Goal: Task Accomplishment & Management: Use online tool/utility

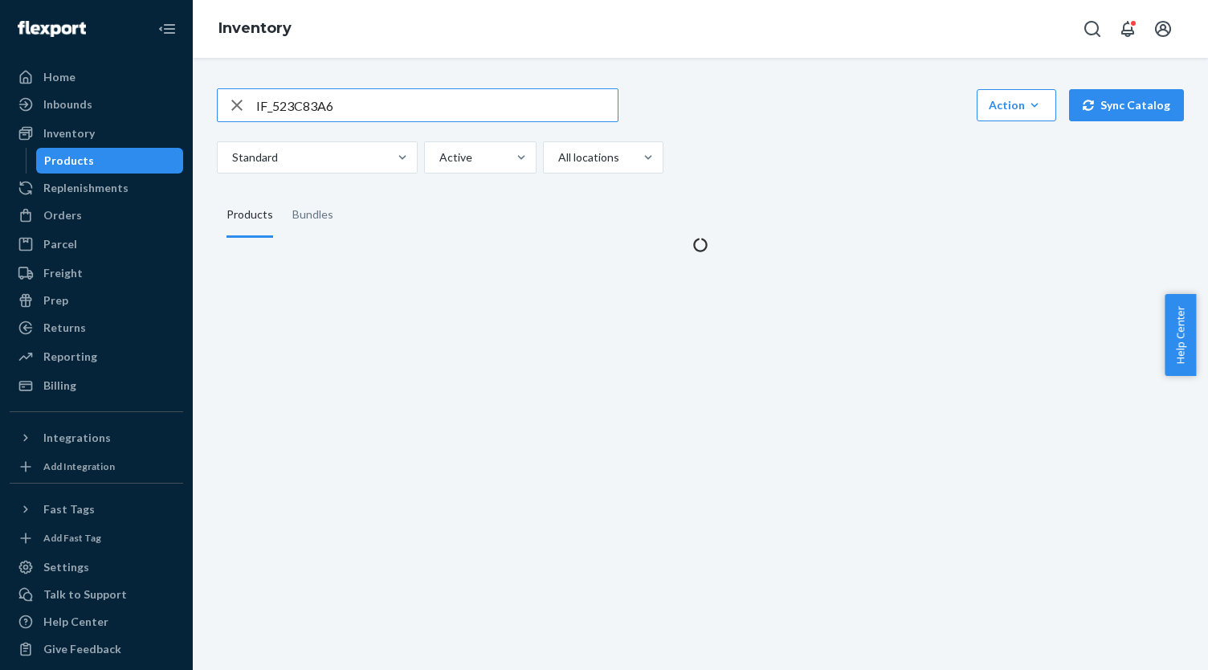
click at [342, 100] on input "IF_523C83A6" at bounding box center [437, 105] width 362 height 32
type input "IF_2B500BB6"
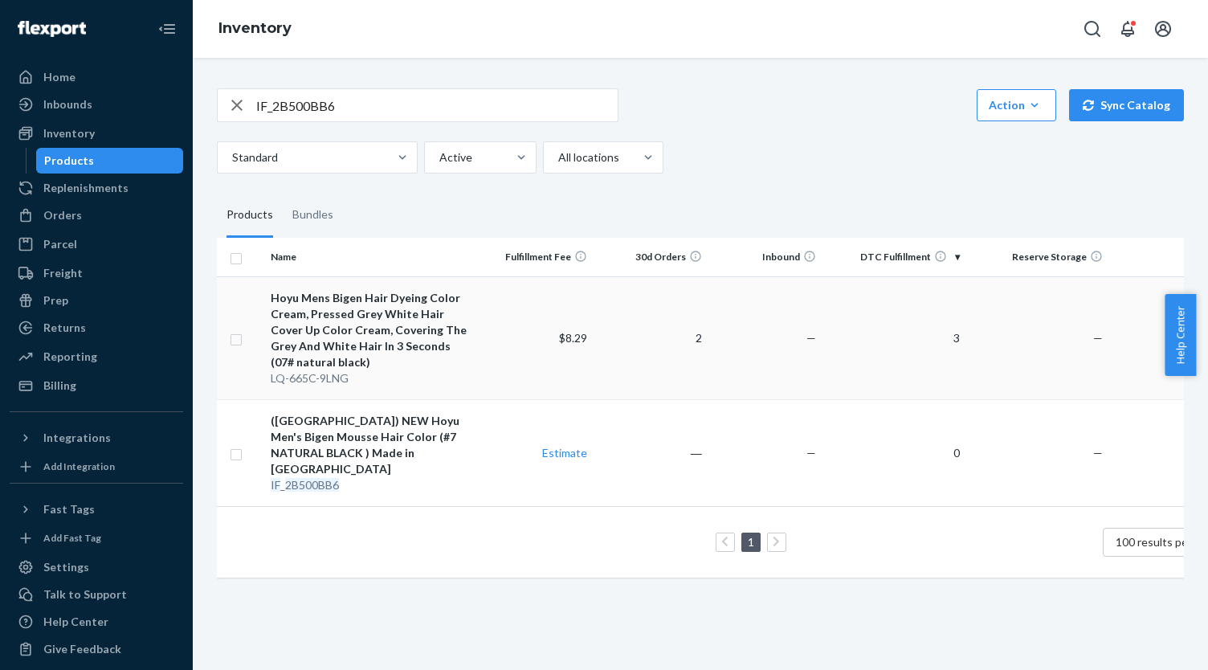
click at [403, 309] on div "Hoyu Mens Bigen Hair Dyeing Color Cream, Pressed Grey White Hair Cover Up Color…" at bounding box center [372, 330] width 202 height 80
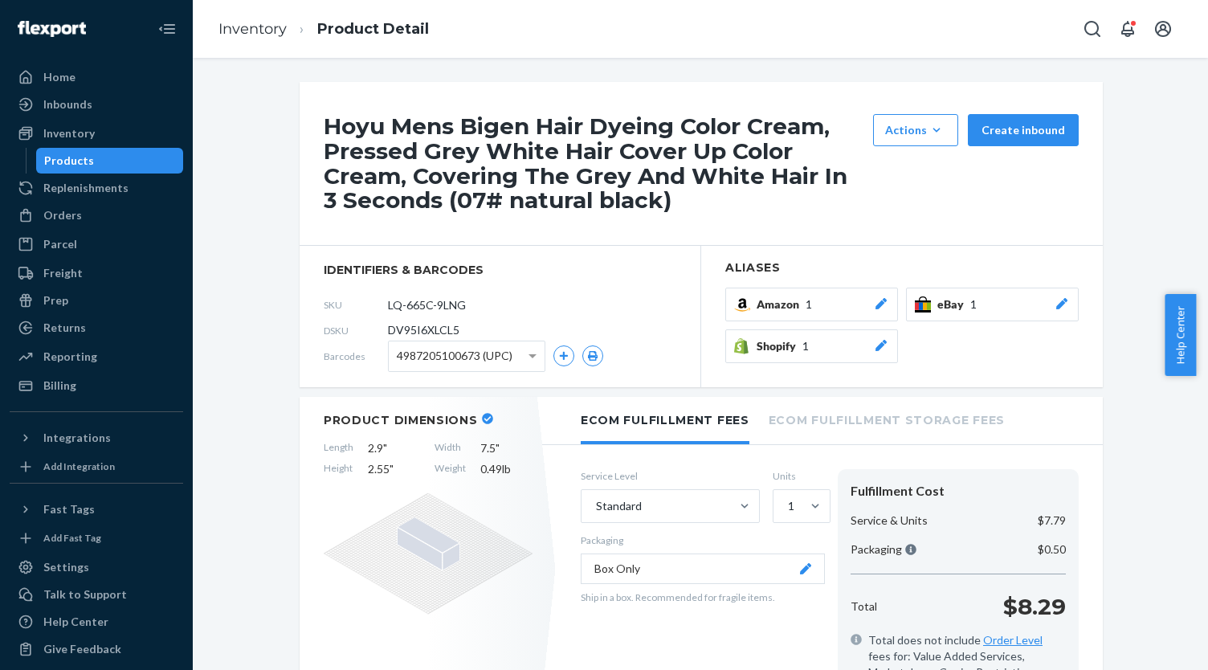
click at [961, 302] on span "eBay" at bounding box center [954, 304] width 33 height 16
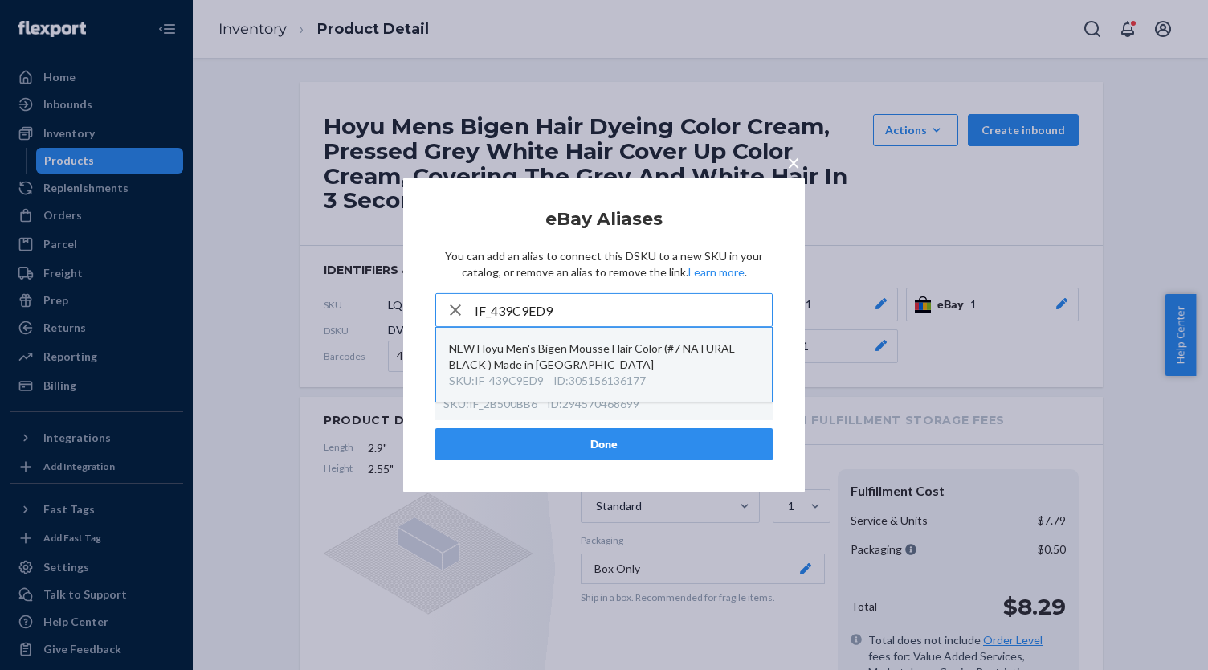
type input "IF_439C9ED9"
click at [588, 366] on div "NEW Hoyu Men's Bigen Mousse Hair Color (#7 NATURAL BLACK ) Made in [GEOGRAPHIC_…" at bounding box center [604, 357] width 310 height 32
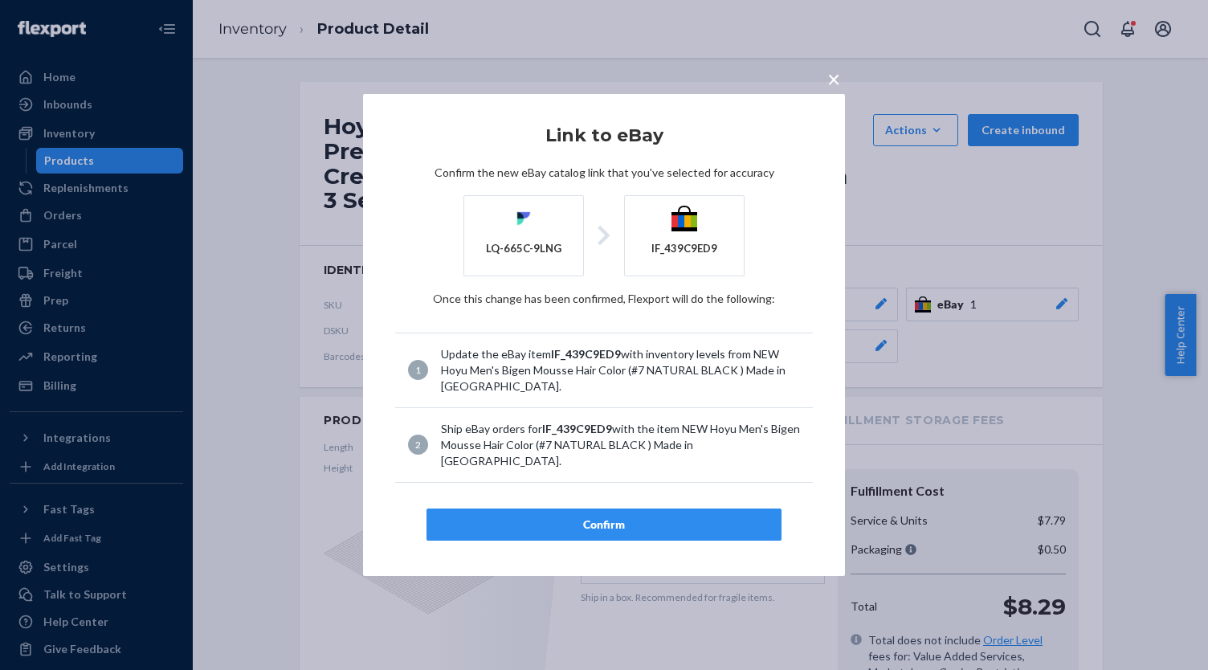
click at [611, 517] on div "Confirm" at bounding box center [604, 525] width 328 height 16
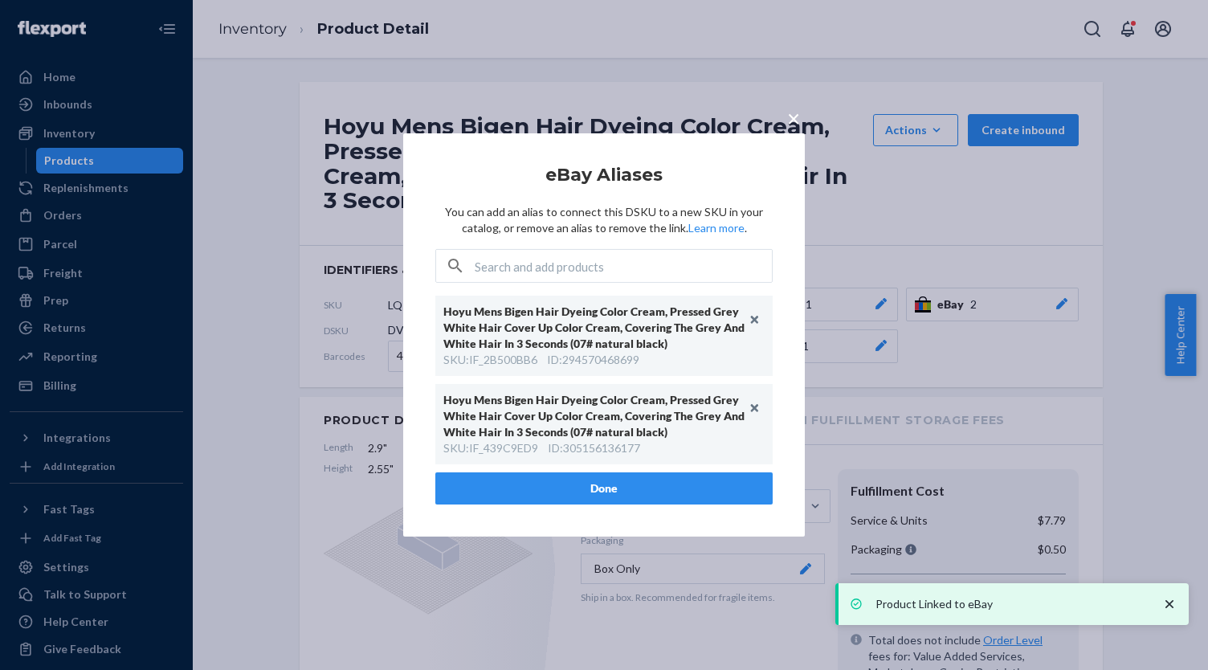
click at [599, 492] on button "Done" at bounding box center [603, 488] width 337 height 32
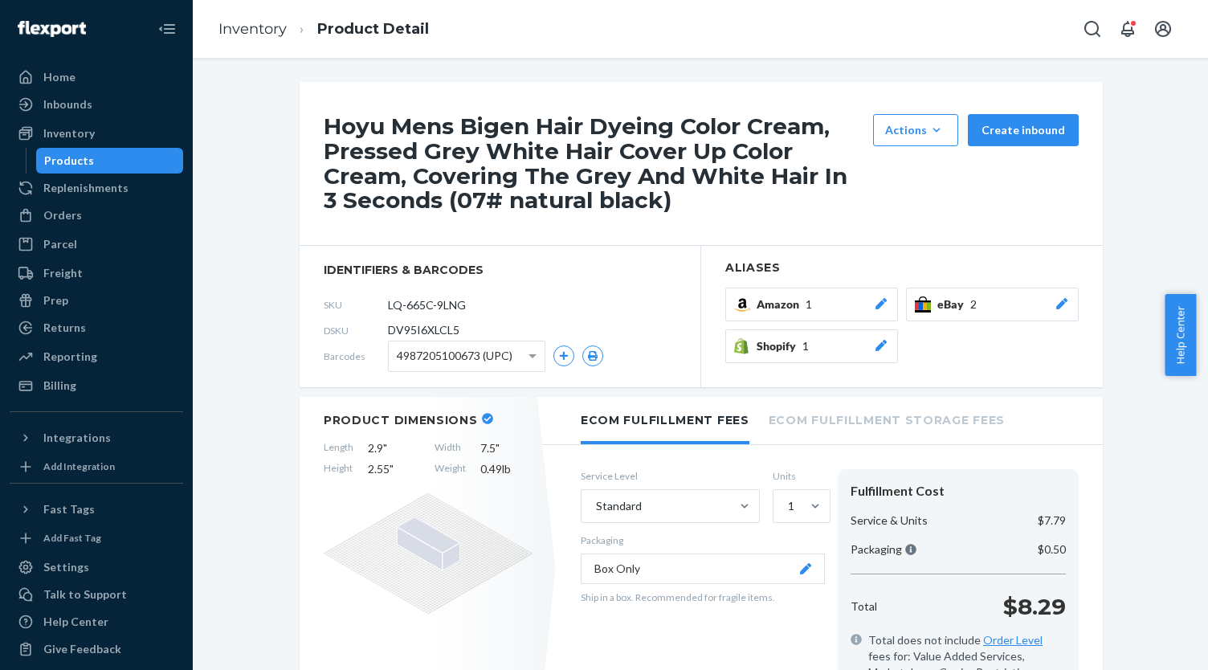
click at [121, 149] on div "Products" at bounding box center [110, 160] width 145 height 22
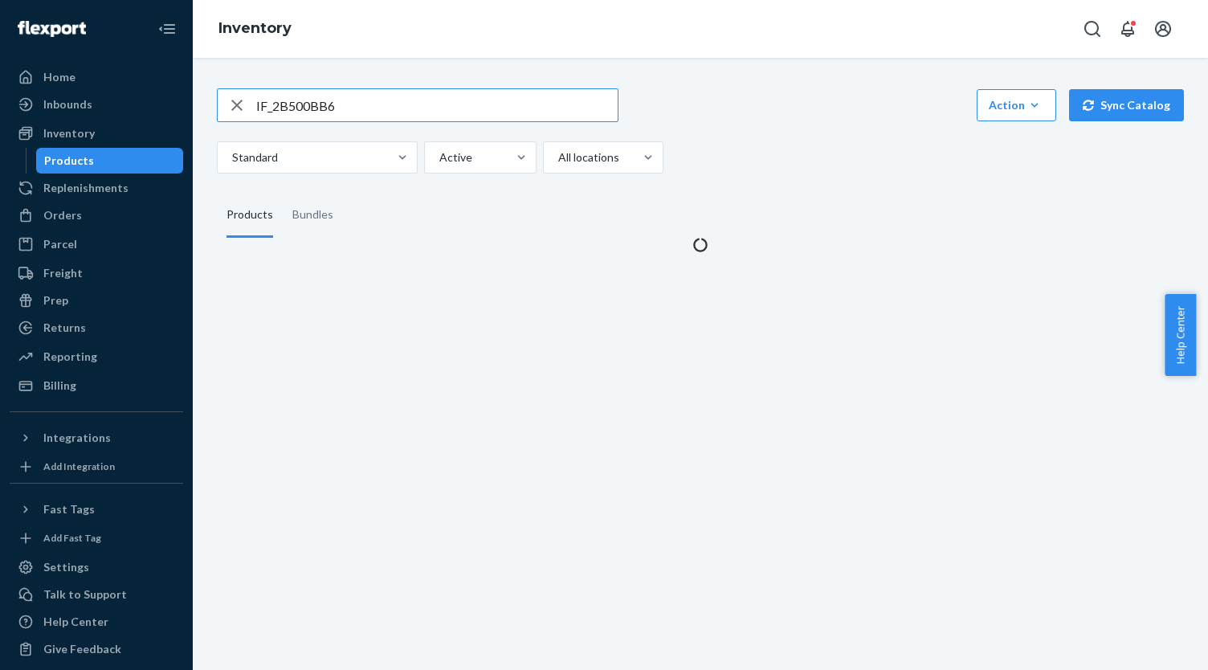
click at [584, 107] on input "IF_2B500BB6" at bounding box center [437, 105] width 362 height 32
click at [583, 107] on input "IF_2B500BB6" at bounding box center [437, 105] width 362 height 32
type input "IF_CF84EA2F"
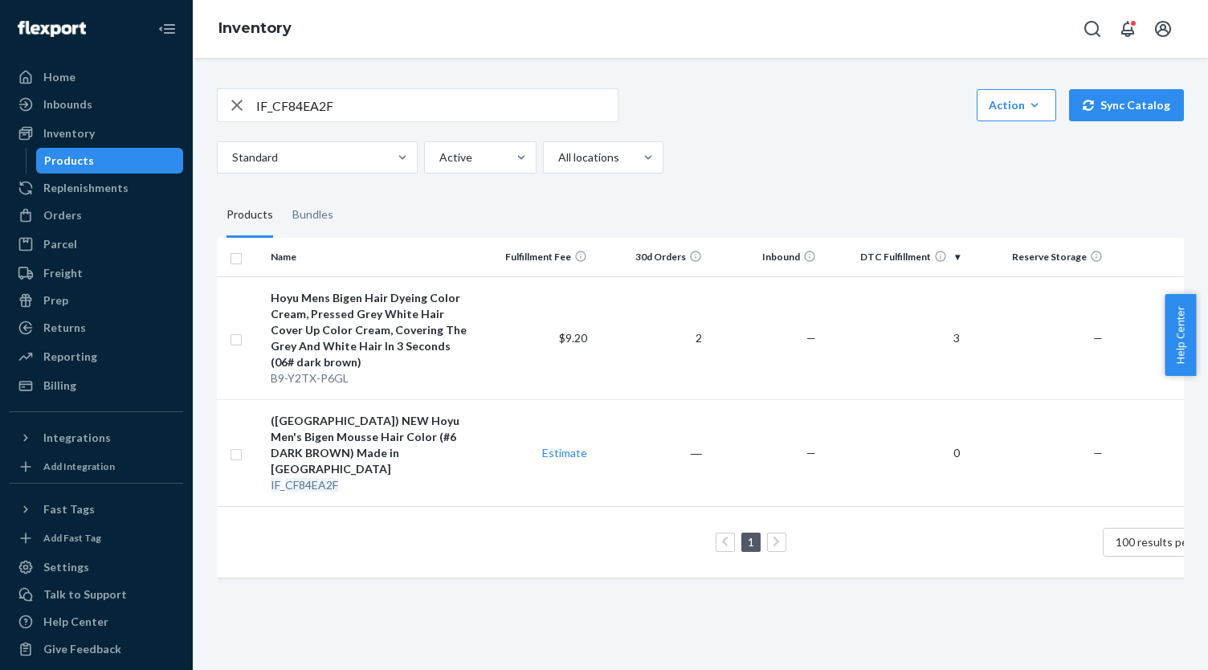
click at [402, 295] on div "Hoyu Mens Bigen Hair Dyeing Color Cream, Pressed Grey White Hair Cover Up Color…" at bounding box center [372, 330] width 202 height 80
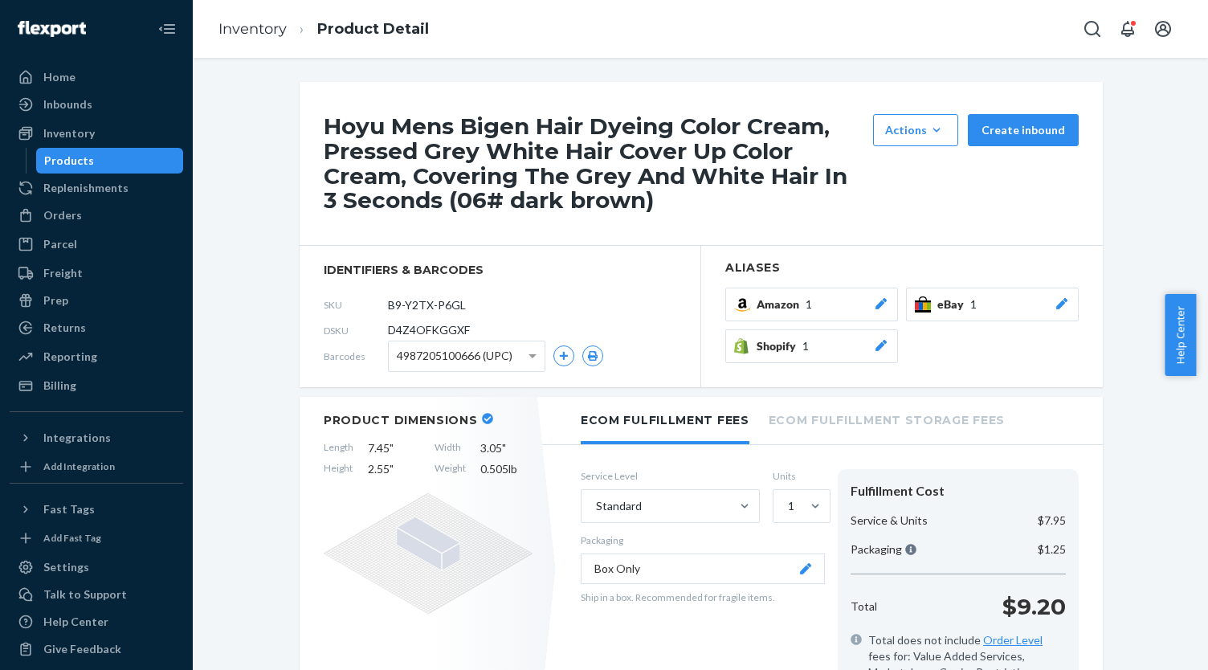
click at [953, 296] on span "eBay" at bounding box center [954, 304] width 33 height 16
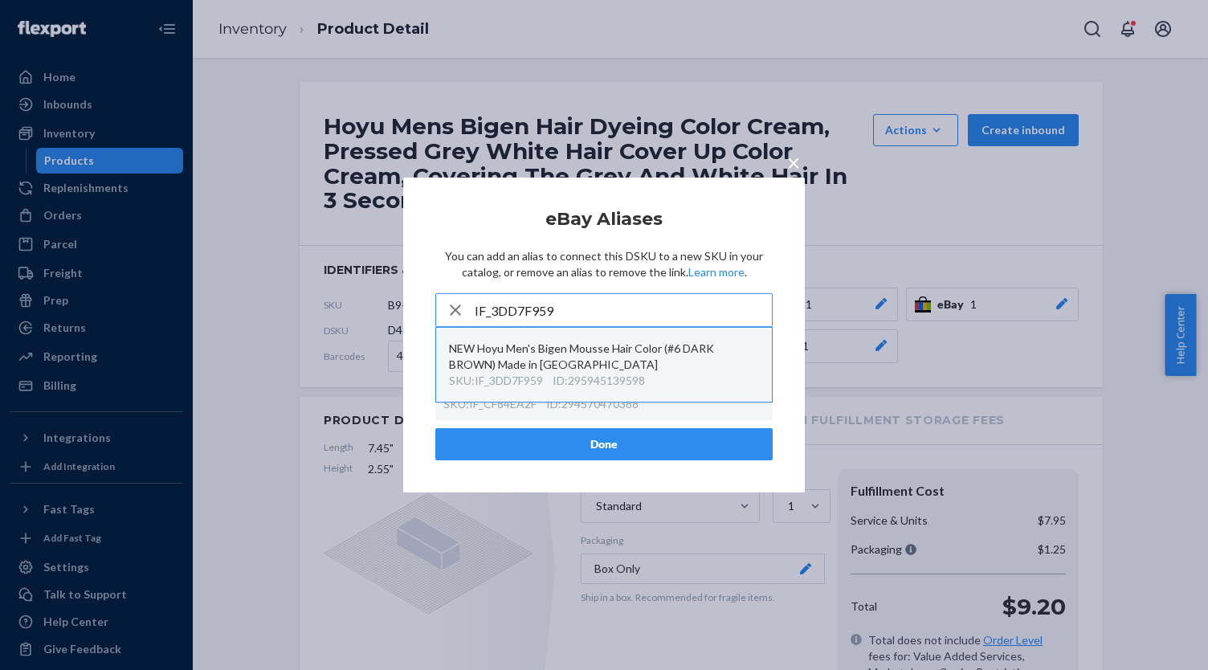
type input "IF_3DD7F959"
click at [652, 342] on div "NEW Hoyu Men's Bigen Mousse Hair Color (#6 DARK BROWN) Made in [GEOGRAPHIC_DATA]" at bounding box center [604, 357] width 310 height 32
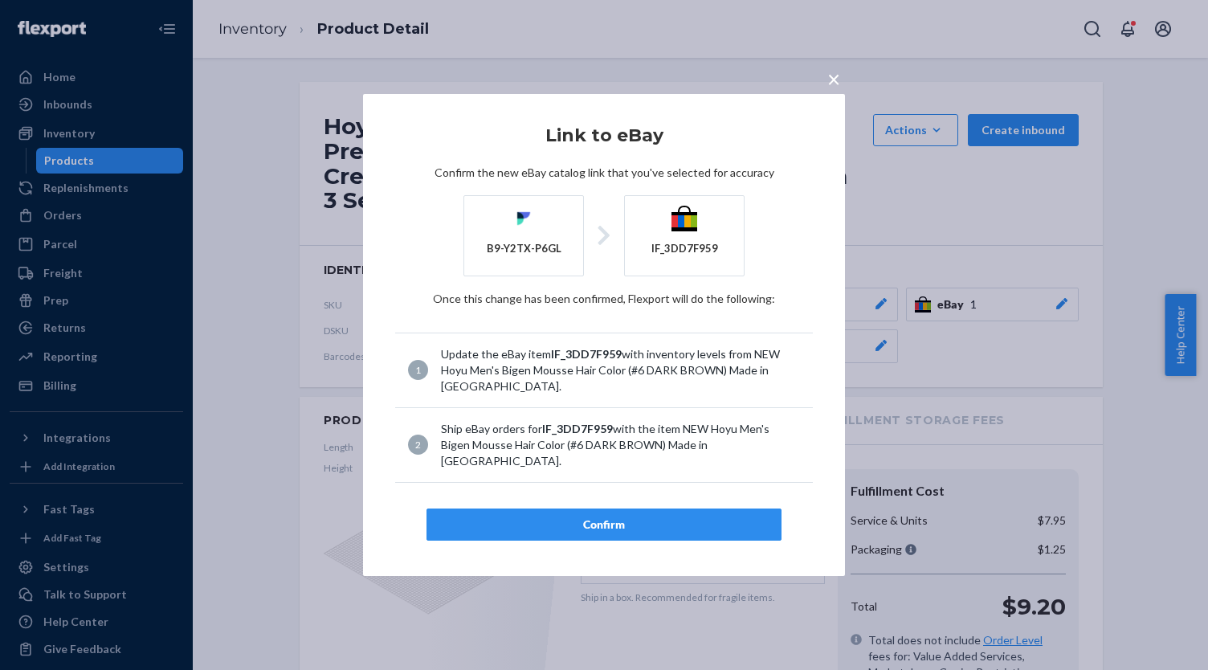
click at [648, 517] on div "Confirm" at bounding box center [604, 525] width 328 height 16
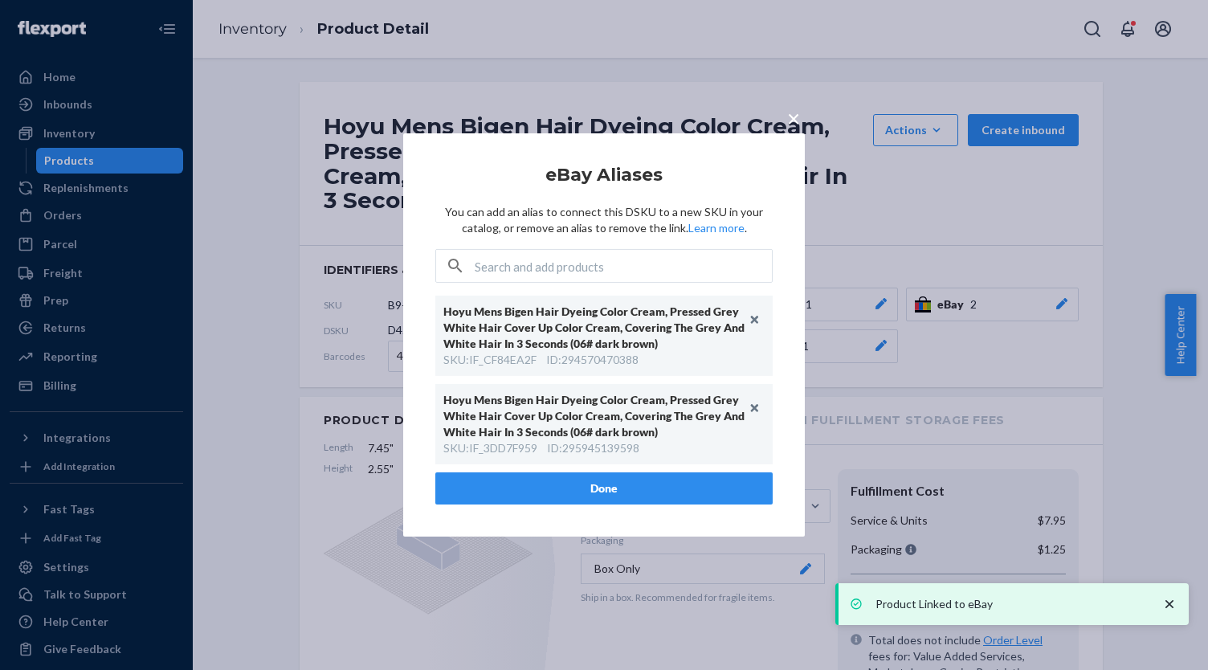
click at [542, 480] on button "Done" at bounding box center [603, 488] width 337 height 32
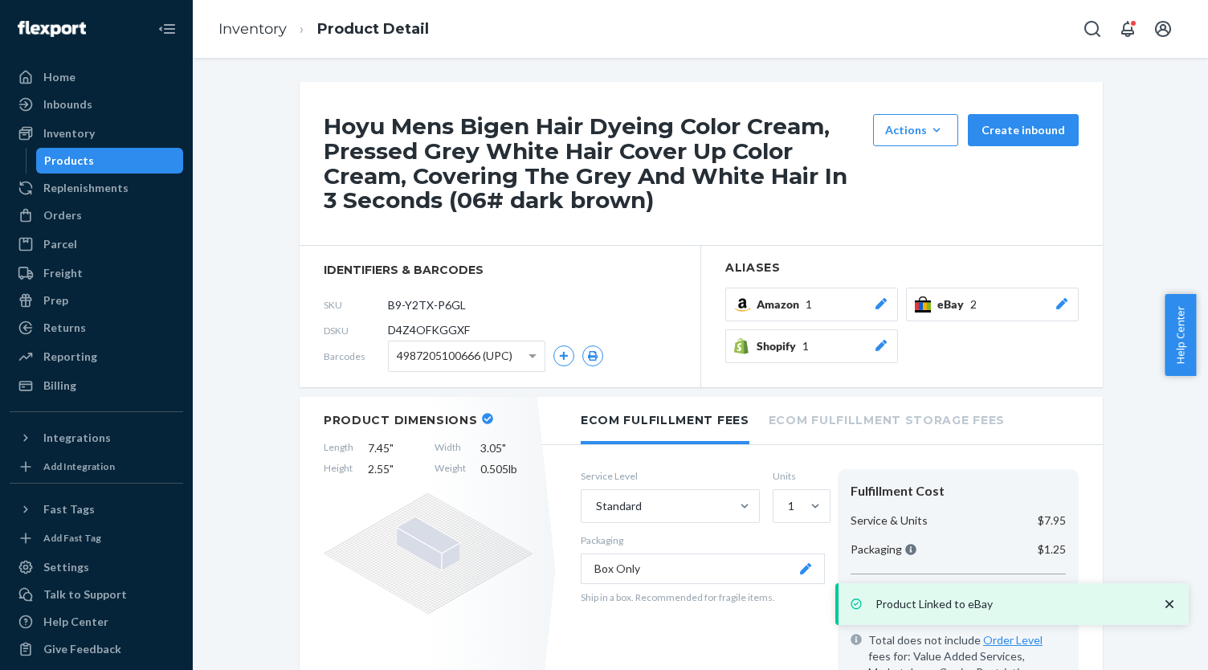
click at [100, 161] on div "Products" at bounding box center [110, 160] width 145 height 22
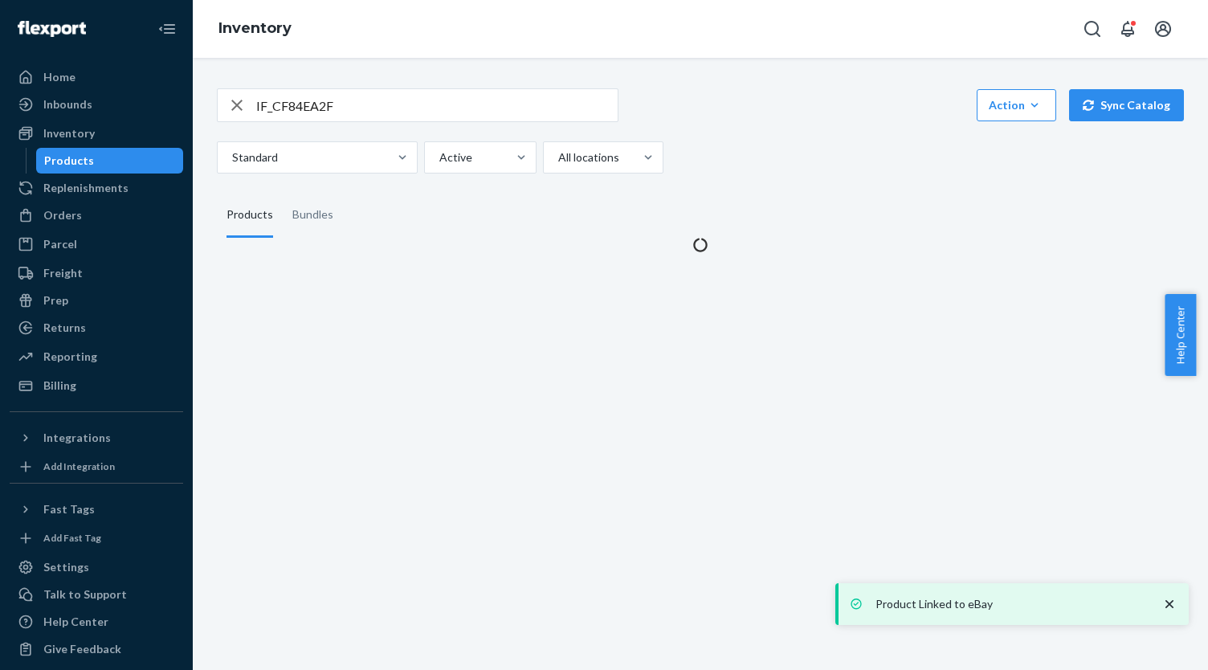
click at [385, 113] on input "IF_CF84EA2F" at bounding box center [437, 105] width 362 height 32
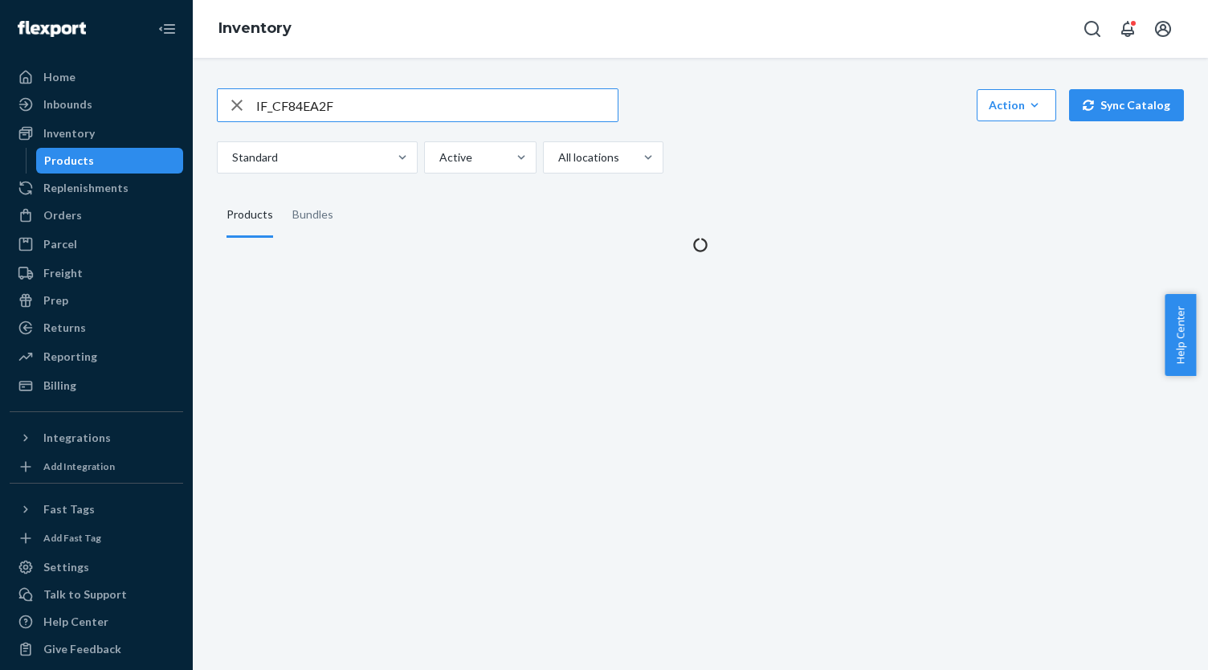
paste input "23DC0929"
type input "IF_23DC0929"
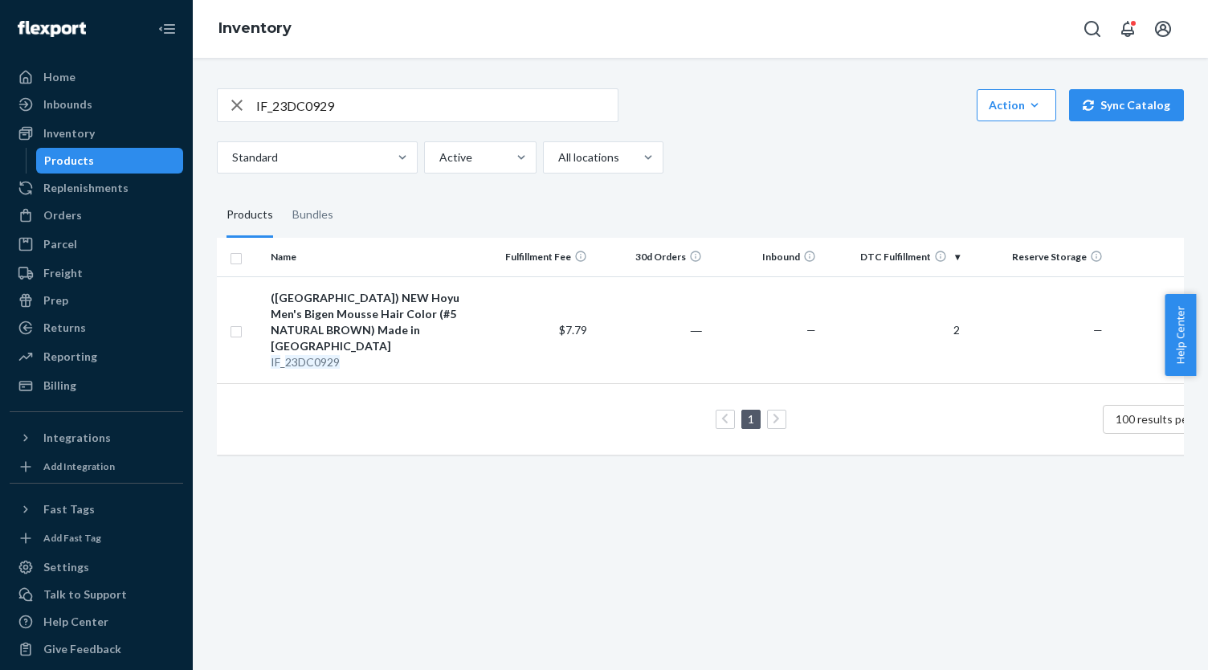
drag, startPoint x: 317, startPoint y: 290, endPoint x: 300, endPoint y: 284, distance: 18.1
click at [315, 290] on div "([GEOGRAPHIC_DATA]) NEW Hoyu Men's Bigen Mousse Hair Color (#5 NATURAL BROWN) M…" at bounding box center [372, 322] width 202 height 64
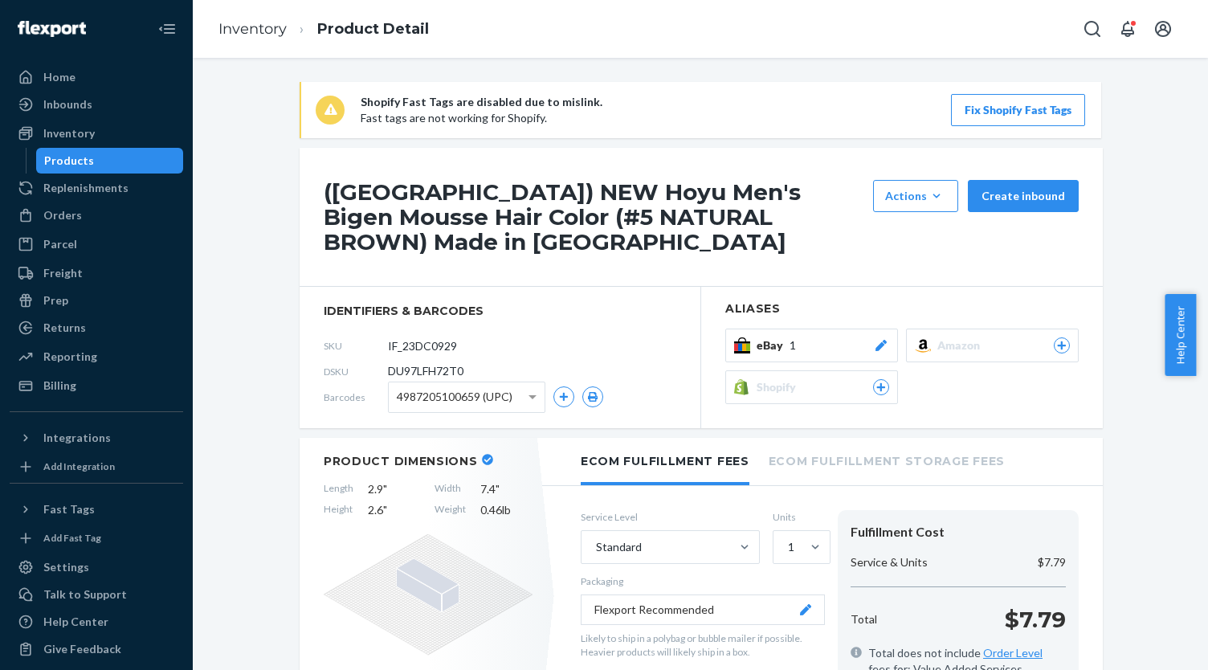
click at [838, 337] on div "eBay 1" at bounding box center [823, 345] width 133 height 16
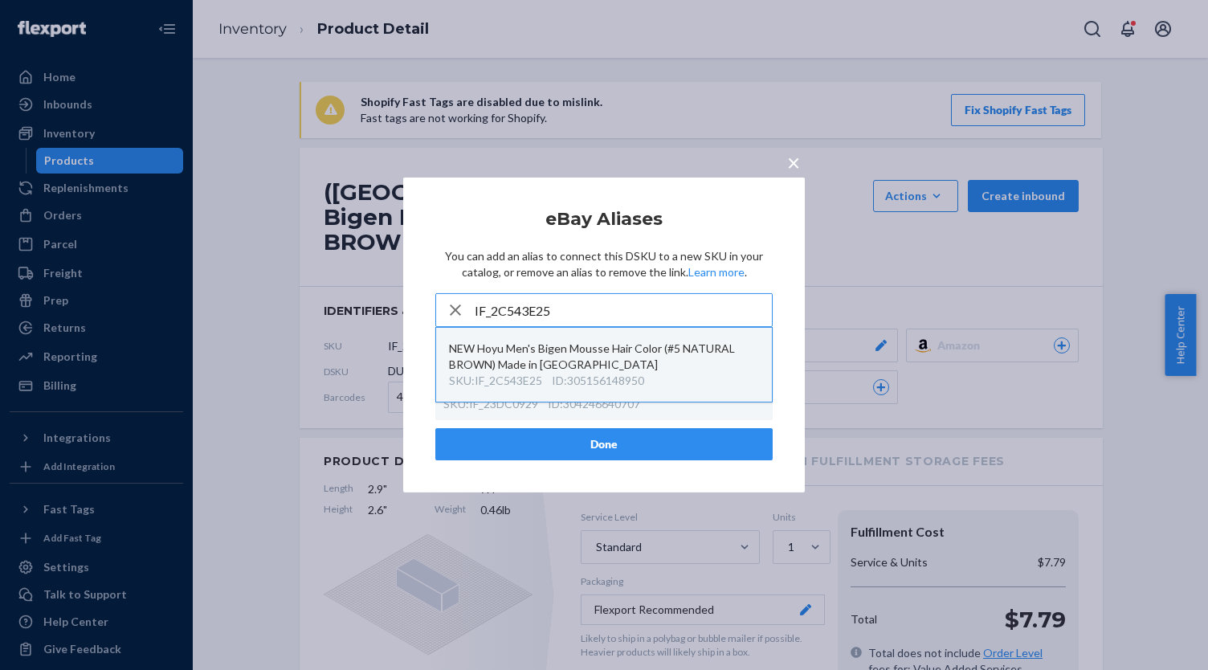
type input "IF_2C543E25"
click at [674, 370] on div "NEW Hoyu Men's Bigen Mousse Hair Color (#5 NATURAL BROWN) Made in [GEOGRAPHIC_D…" at bounding box center [604, 357] width 310 height 32
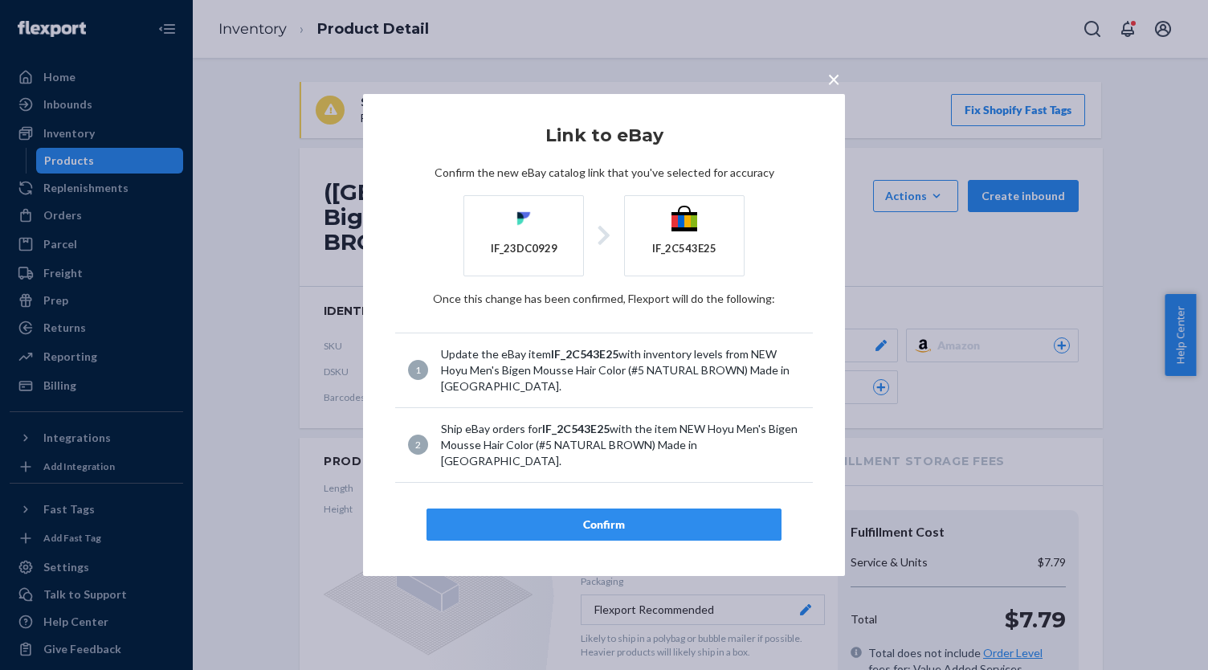
click at [656, 517] on div "Confirm" at bounding box center [604, 525] width 328 height 16
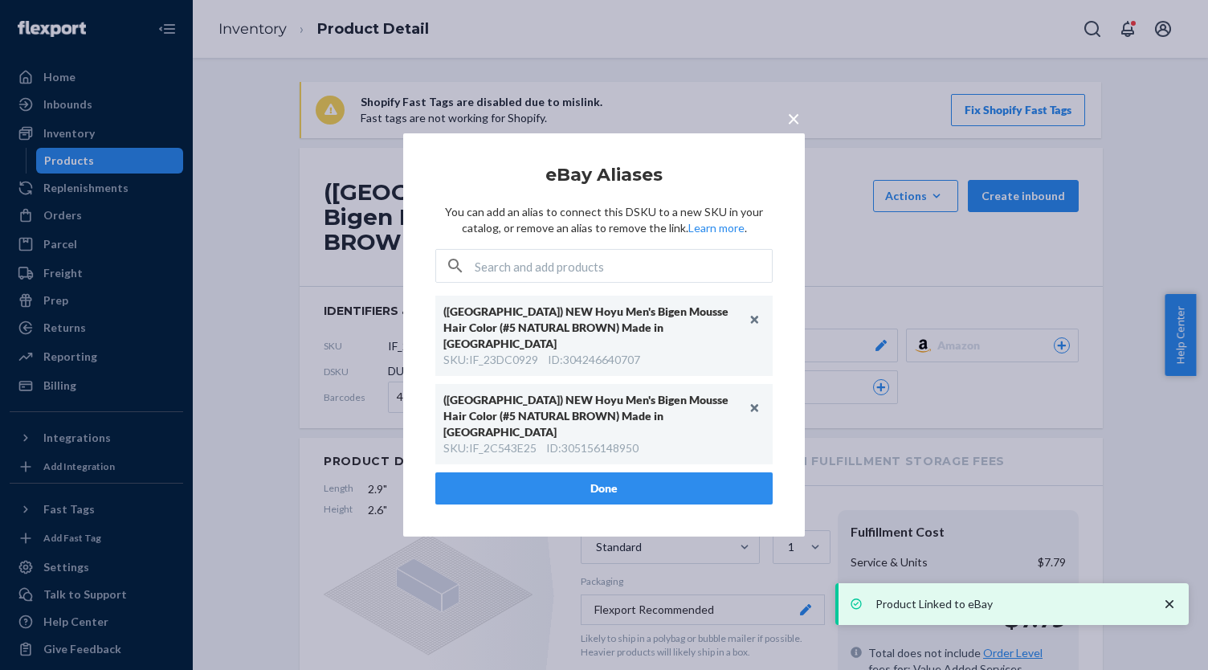
click at [656, 472] on button "Done" at bounding box center [603, 488] width 337 height 32
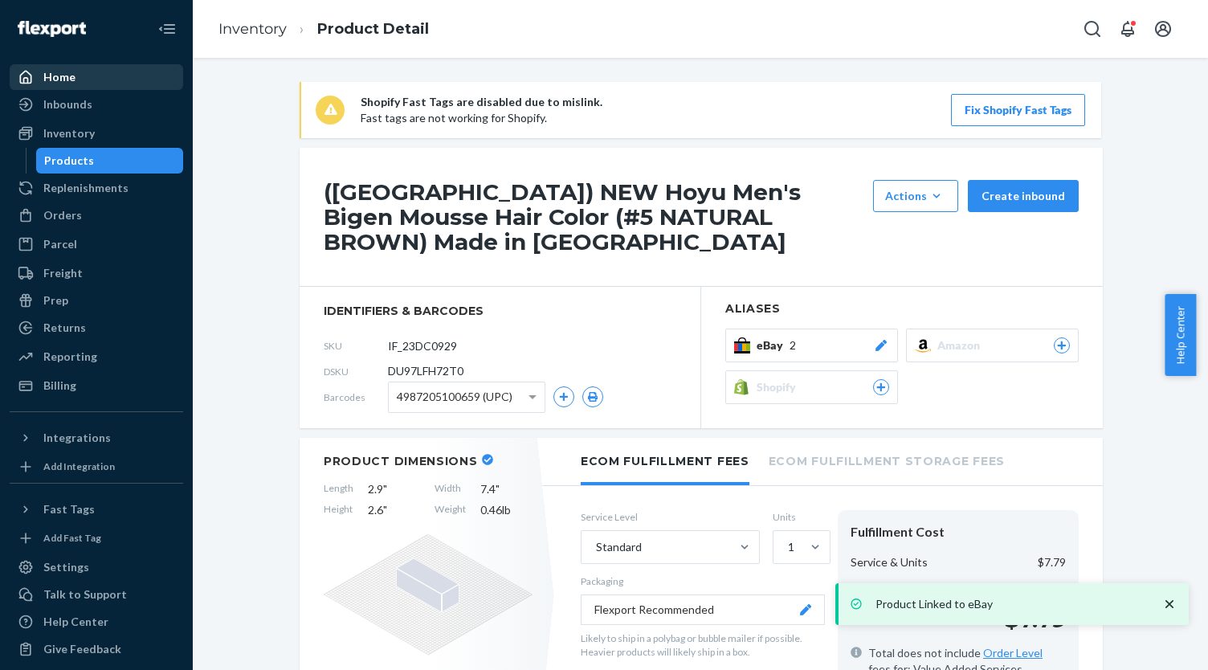
click at [101, 85] on div "Home" at bounding box center [96, 77] width 170 height 22
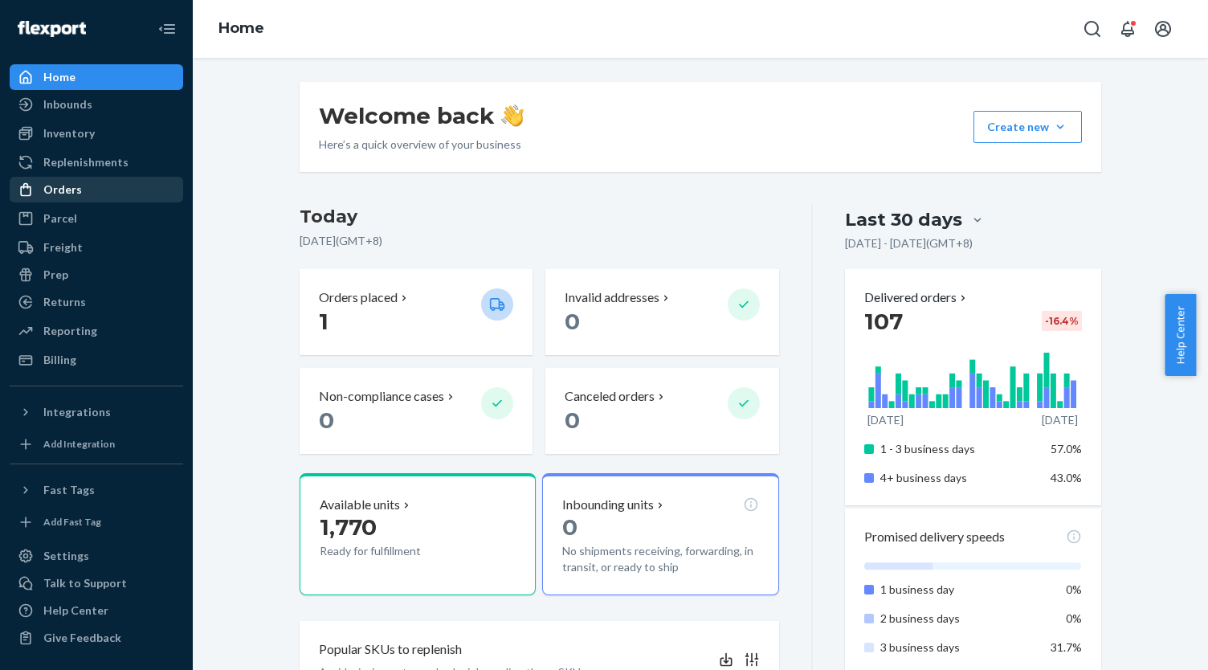
click at [142, 186] on div "Orders" at bounding box center [96, 189] width 170 height 22
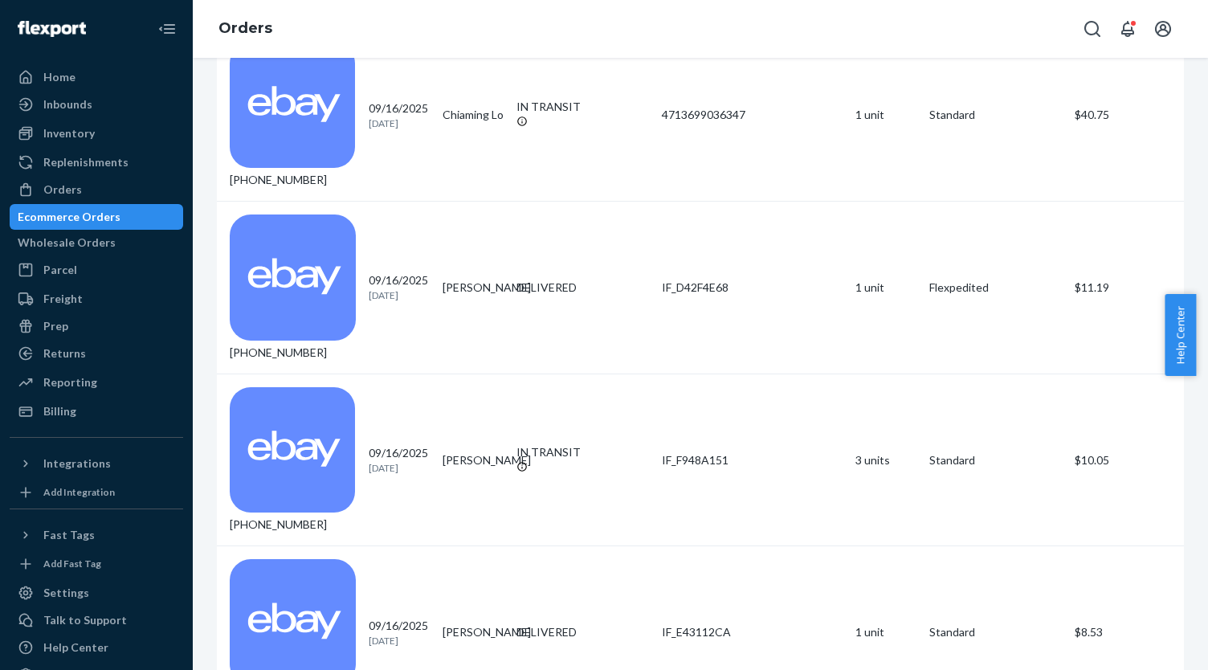
scroll to position [4258, 0]
